Goal: Task Accomplishment & Management: Use online tool/utility

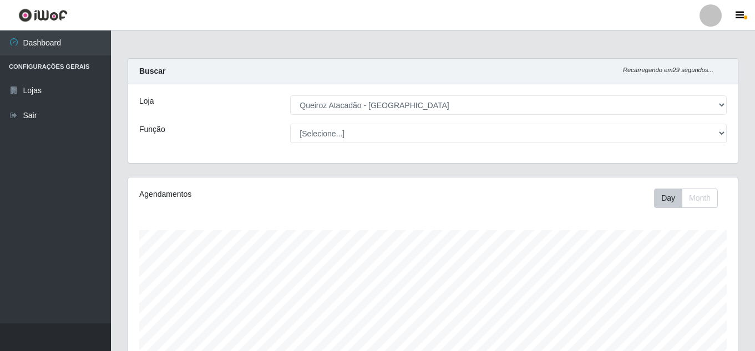
select select "225"
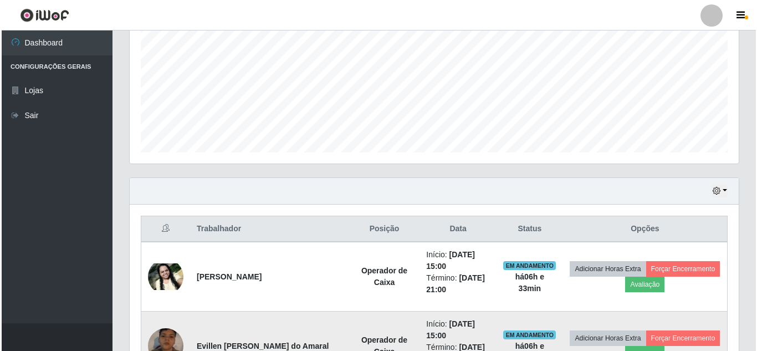
scroll to position [410, 0]
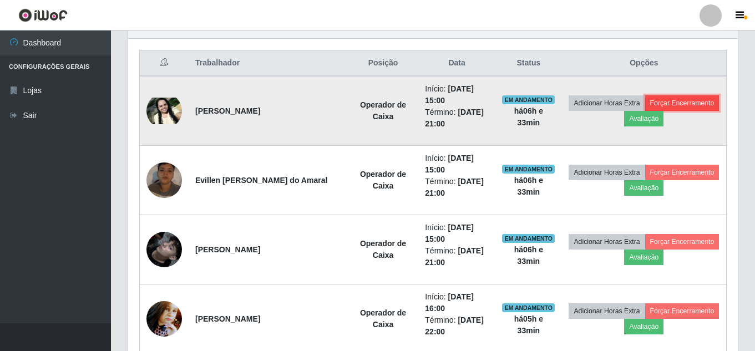
click at [645, 111] on button "Forçar Encerramento" at bounding box center [682, 103] width 74 height 16
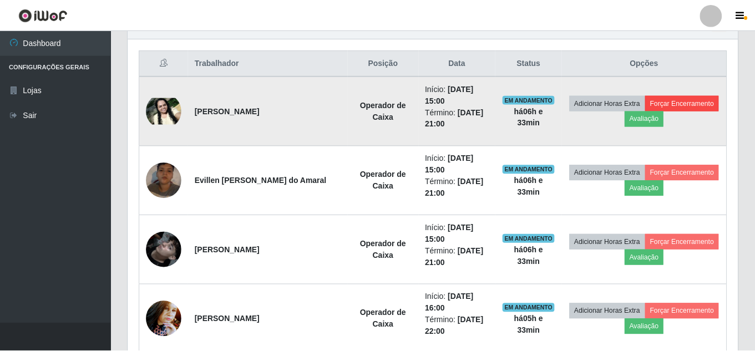
scroll to position [230, 604]
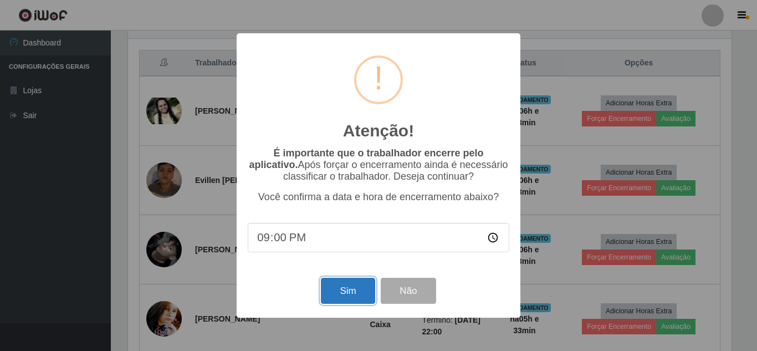
click at [334, 293] on button "Sim" at bounding box center [348, 291] width 54 height 26
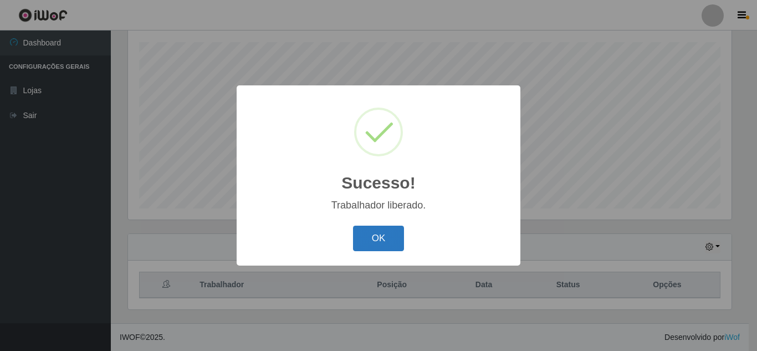
click at [390, 241] on button "OK" at bounding box center [379, 239] width 52 height 26
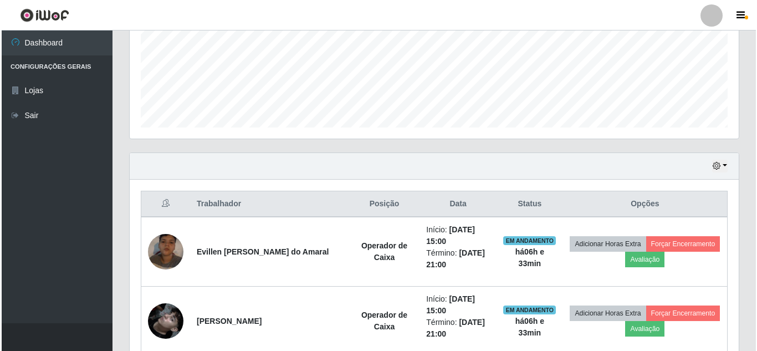
scroll to position [354, 0]
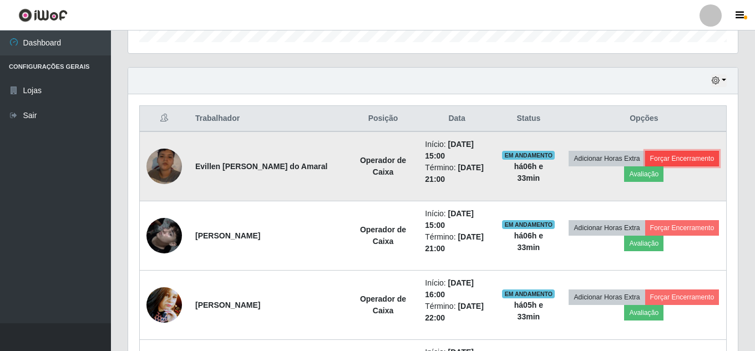
click at [645, 166] on button "Forçar Encerramento" at bounding box center [682, 159] width 74 height 16
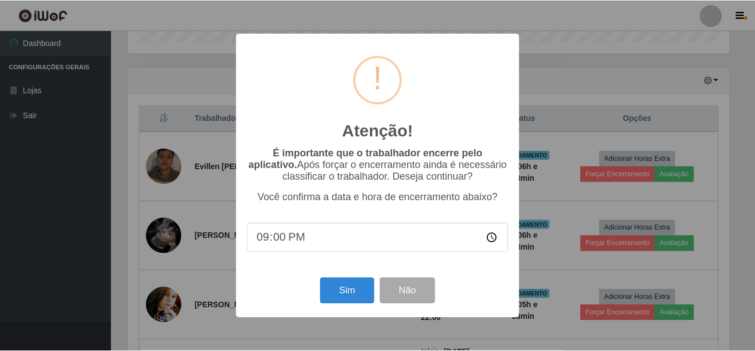
scroll to position [230, 604]
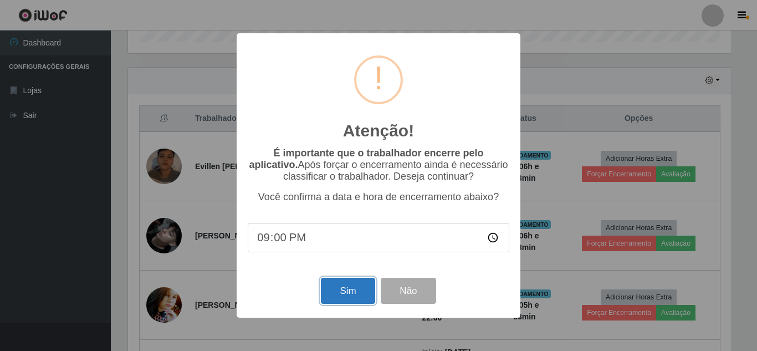
click at [335, 296] on button "Sim" at bounding box center [348, 291] width 54 height 26
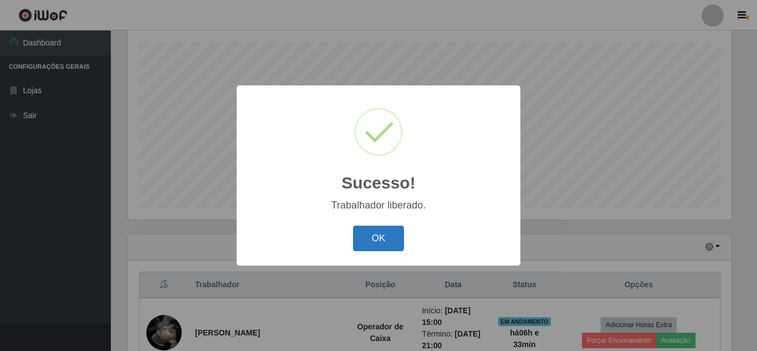
click at [388, 247] on button "OK" at bounding box center [379, 239] width 52 height 26
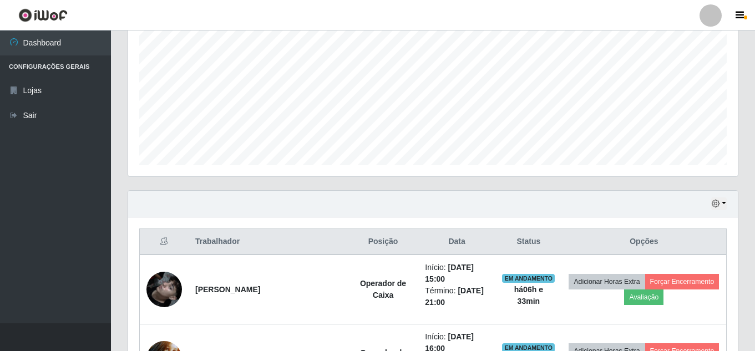
scroll to position [354, 0]
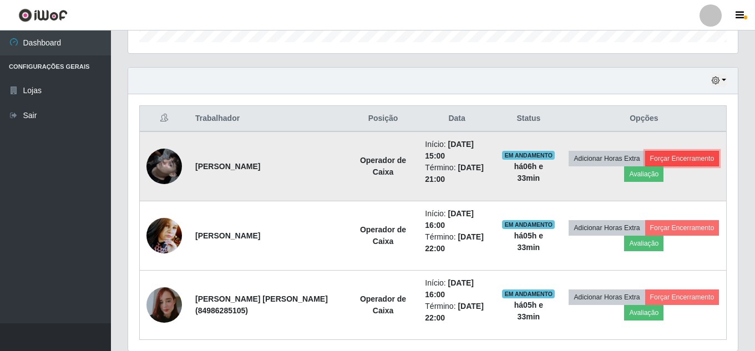
click at [645, 166] on button "Forçar Encerramento" at bounding box center [682, 159] width 74 height 16
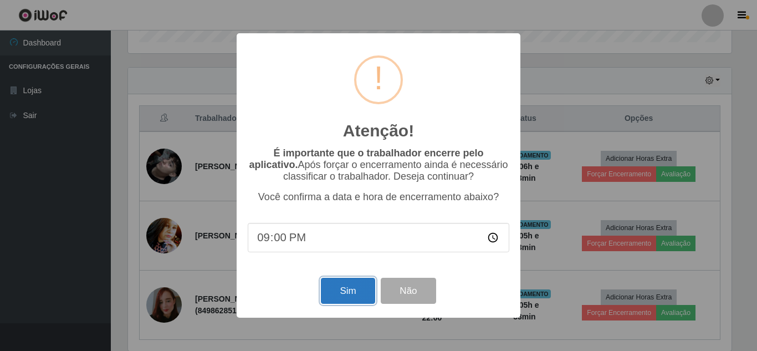
click at [354, 292] on button "Sim" at bounding box center [348, 291] width 54 height 26
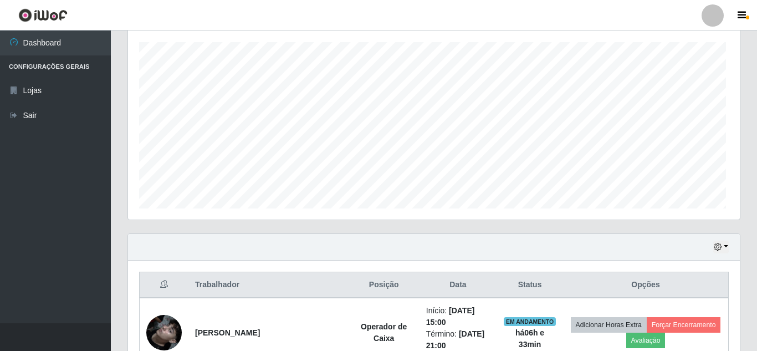
scroll to position [0, 0]
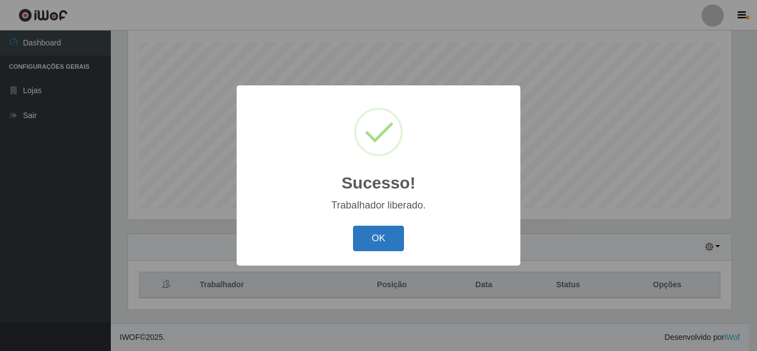
click at [386, 241] on button "OK" at bounding box center [379, 239] width 52 height 26
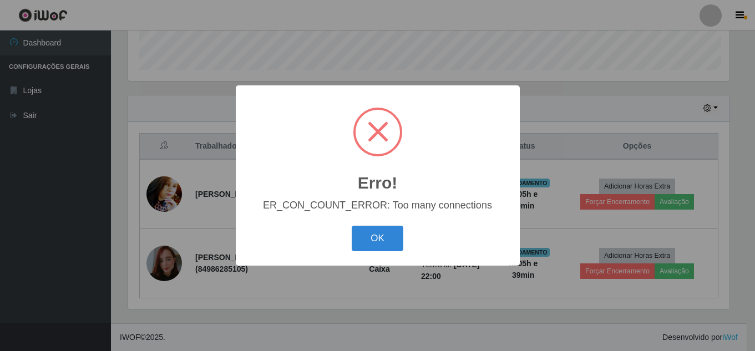
scroll to position [230, 604]
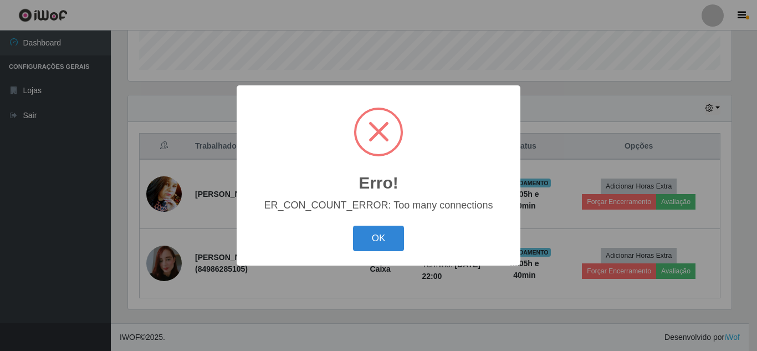
click at [353, 226] on button "OK" at bounding box center [379, 239] width 52 height 26
click at [379, 235] on button "OK" at bounding box center [379, 239] width 52 height 26
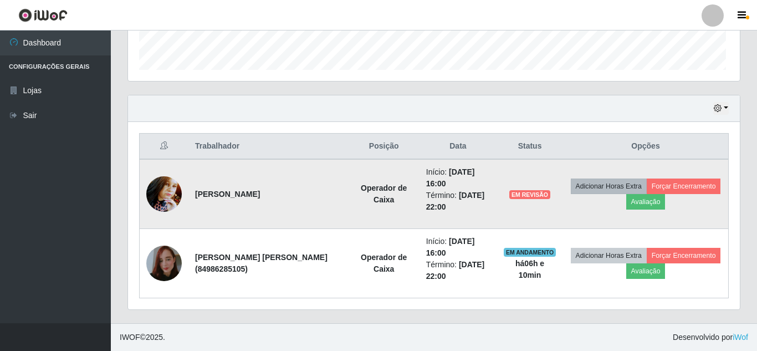
scroll to position [230, 609]
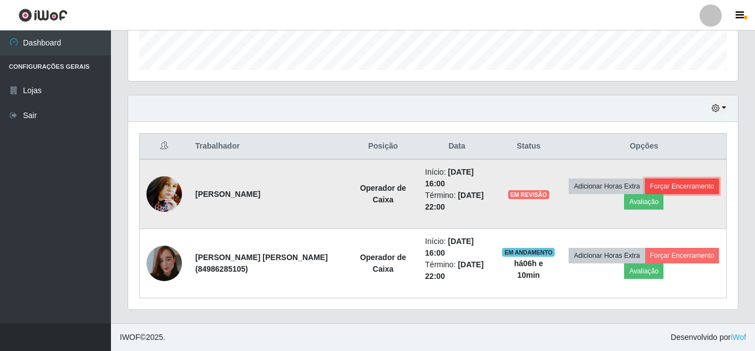
click at [645, 194] on button "Forçar Encerramento" at bounding box center [682, 187] width 74 height 16
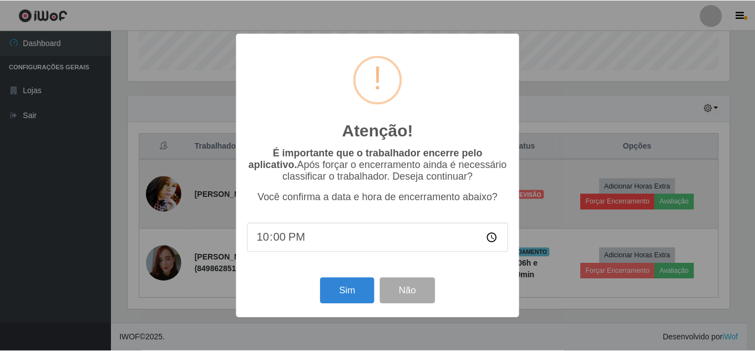
scroll to position [230, 604]
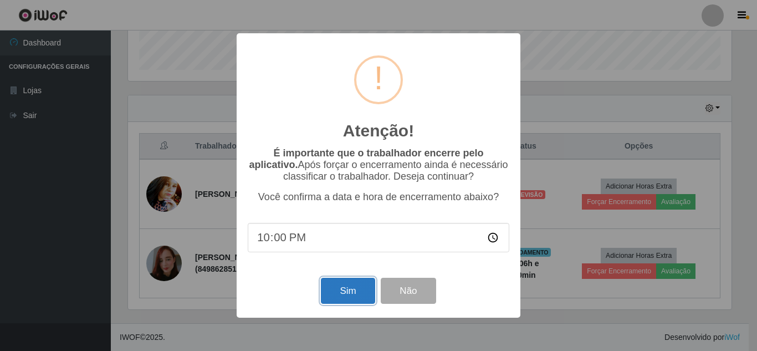
click at [355, 297] on button "Sim" at bounding box center [348, 291] width 54 height 26
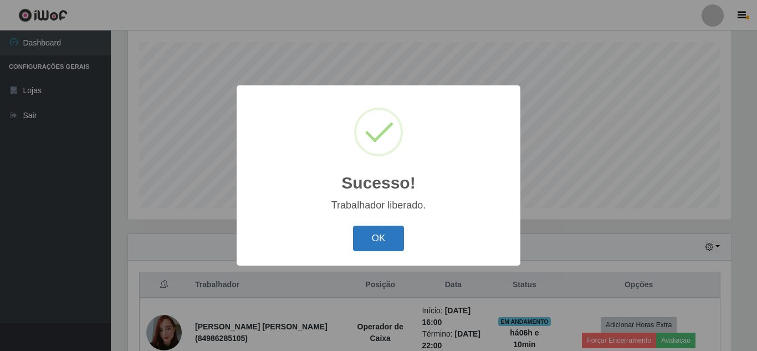
drag, startPoint x: 395, startPoint y: 235, endPoint x: 400, endPoint y: 236, distance: 5.7
click at [395, 235] on button "OK" at bounding box center [379, 239] width 52 height 26
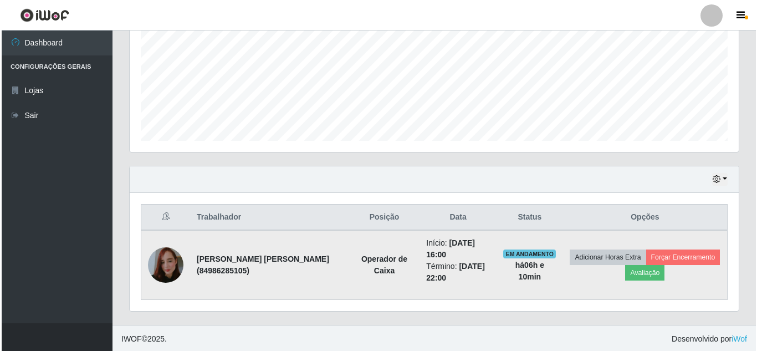
scroll to position [257, 0]
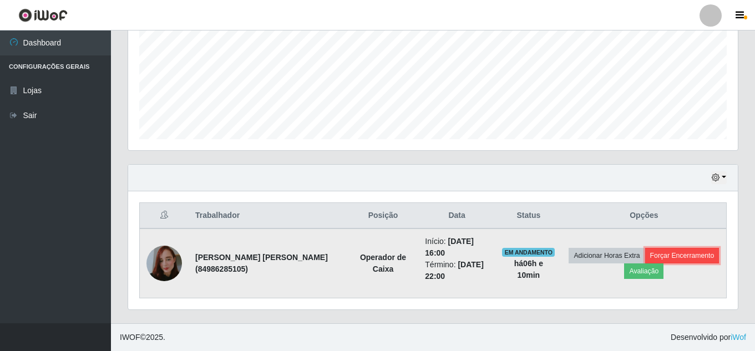
click at [645, 263] on button "Forçar Encerramento" at bounding box center [682, 256] width 74 height 16
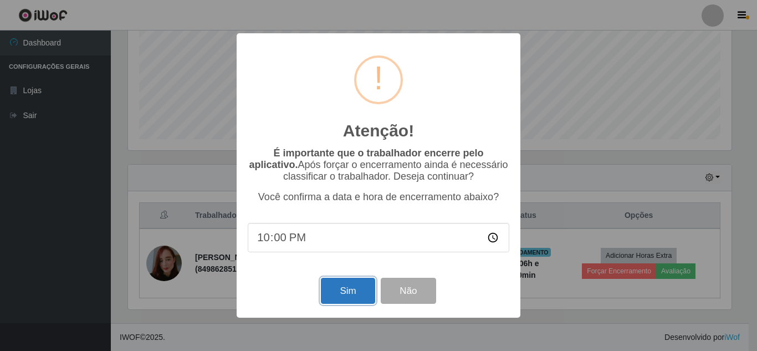
click at [340, 289] on button "Sim" at bounding box center [348, 291] width 54 height 26
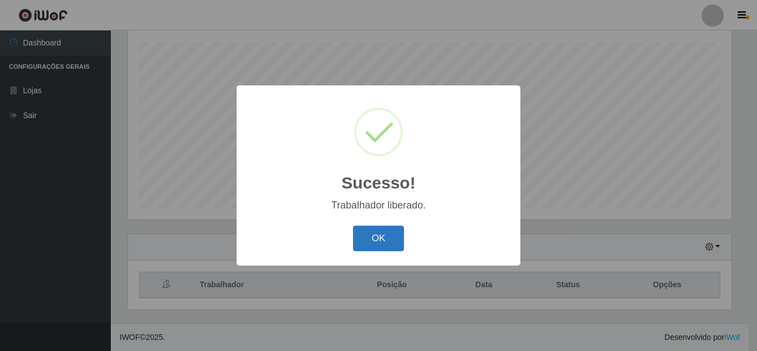
drag, startPoint x: 414, startPoint y: 247, endPoint x: 396, endPoint y: 246, distance: 17.8
click at [414, 246] on div "OK Cancel" at bounding box center [379, 238] width 262 height 32
drag, startPoint x: 388, startPoint y: 246, endPoint x: 393, endPoint y: 239, distance: 8.2
click at [387, 245] on button "OK" at bounding box center [379, 239] width 52 height 26
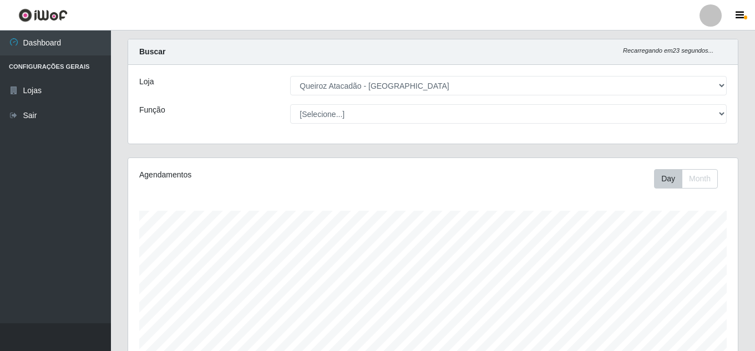
scroll to position [0, 0]
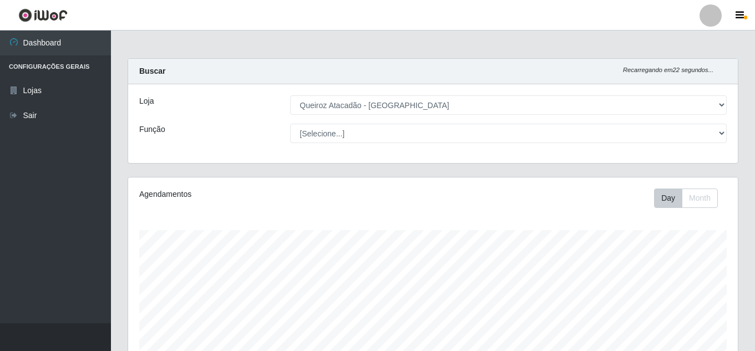
click at [232, 105] on div "Loja" at bounding box center [206, 104] width 151 height 19
drag, startPoint x: 317, startPoint y: 144, endPoint x: 325, endPoint y: 137, distance: 10.6
click at [320, 142] on div "Loja [Selecione...] Queiroz Atacadão - Mossoró Função [Selecione...] Auxiliar d…" at bounding box center [432, 123] width 609 height 79
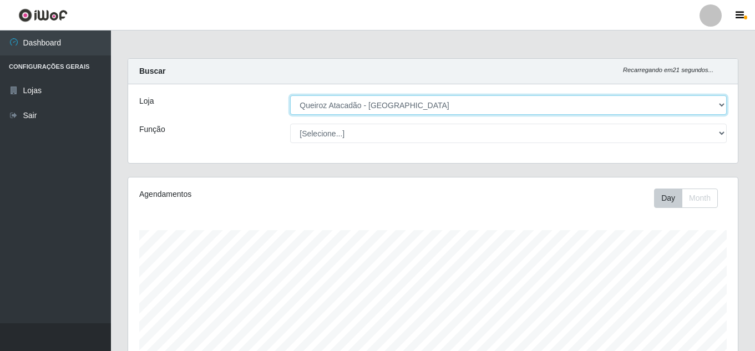
click at [721, 103] on select "[Selecione...] Queiroz Atacadão - [GEOGRAPHIC_DATA]" at bounding box center [508, 104] width 436 height 19
click at [718, 103] on select "[Selecione...] Queiroz Atacadão - [GEOGRAPHIC_DATA]" at bounding box center [508, 104] width 436 height 19
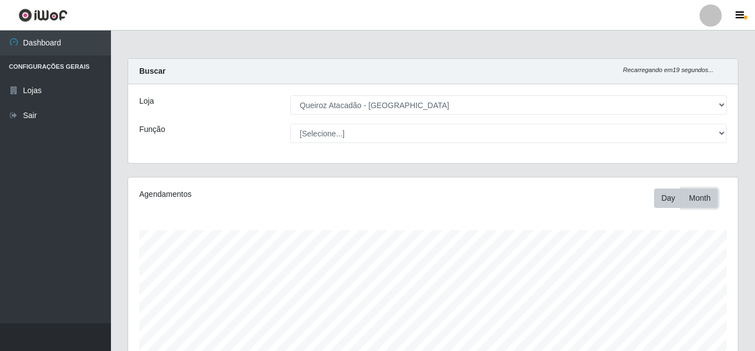
click at [700, 200] on button "Month" at bounding box center [699, 197] width 36 height 19
click at [664, 203] on button "Day" at bounding box center [668, 197] width 28 height 19
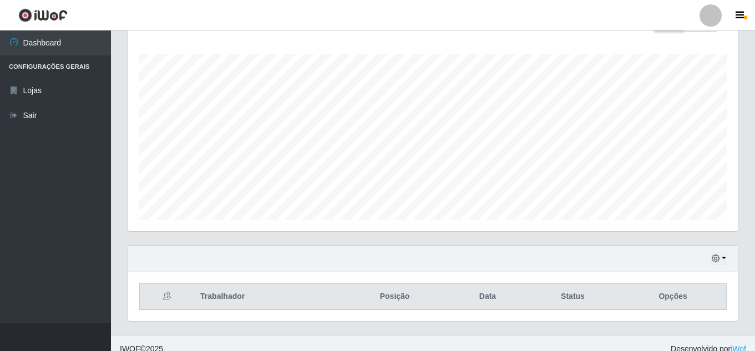
scroll to position [188, 0]
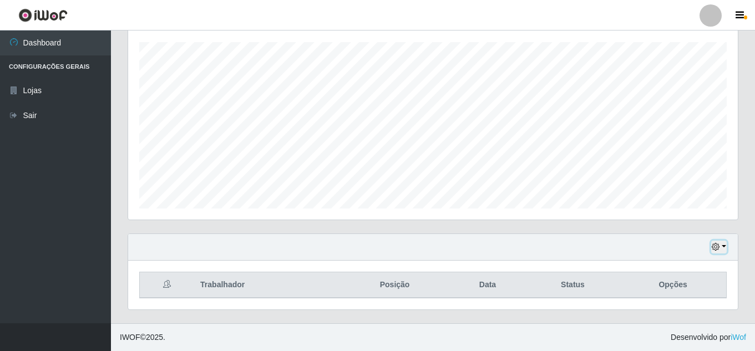
click at [718, 253] on button "button" at bounding box center [719, 247] width 16 height 13
click at [605, 225] on div "Agendamentos Day Month 18/08 Agendamentos 24" at bounding box center [432, 111] width 627 height 244
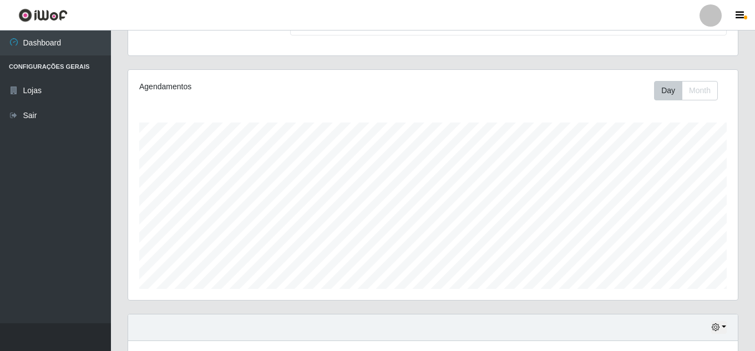
scroll to position [0, 0]
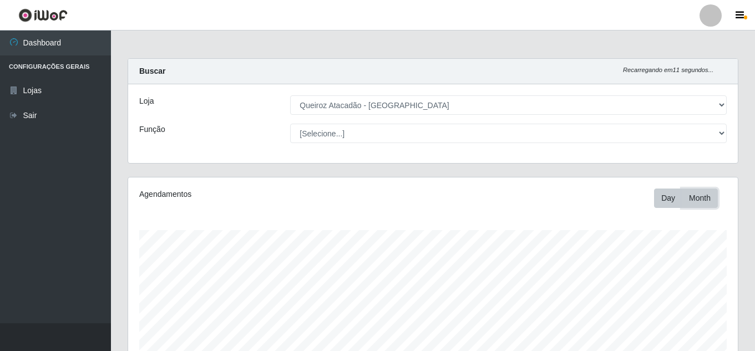
click at [711, 198] on button "Month" at bounding box center [699, 197] width 36 height 19
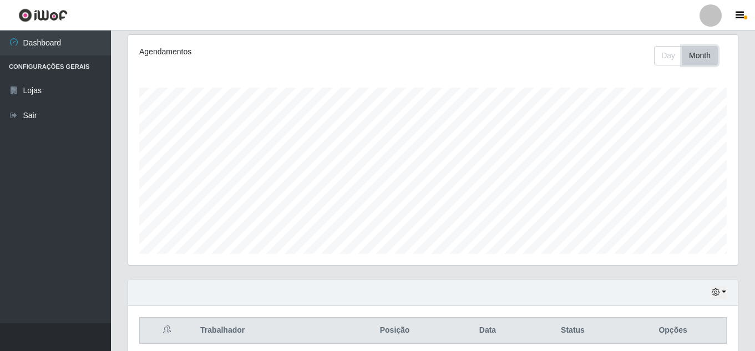
scroll to position [132, 0]
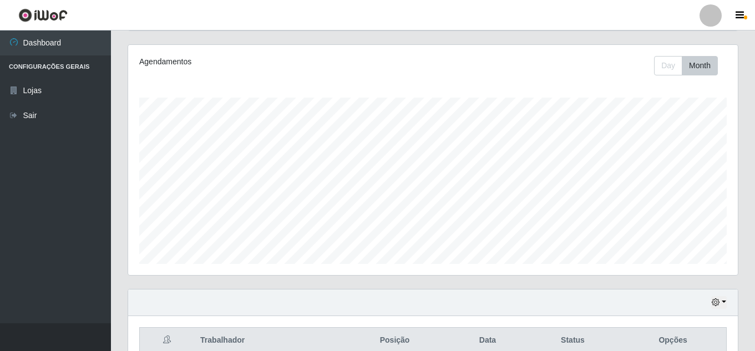
click at [665, 279] on div "Agendamentos Day Month 18/08 Agendamentos 24" at bounding box center [432, 166] width 627 height 244
click at [716, 300] on icon "button" at bounding box center [715, 302] width 8 height 8
